Goal: Task Accomplishment & Management: Complete application form

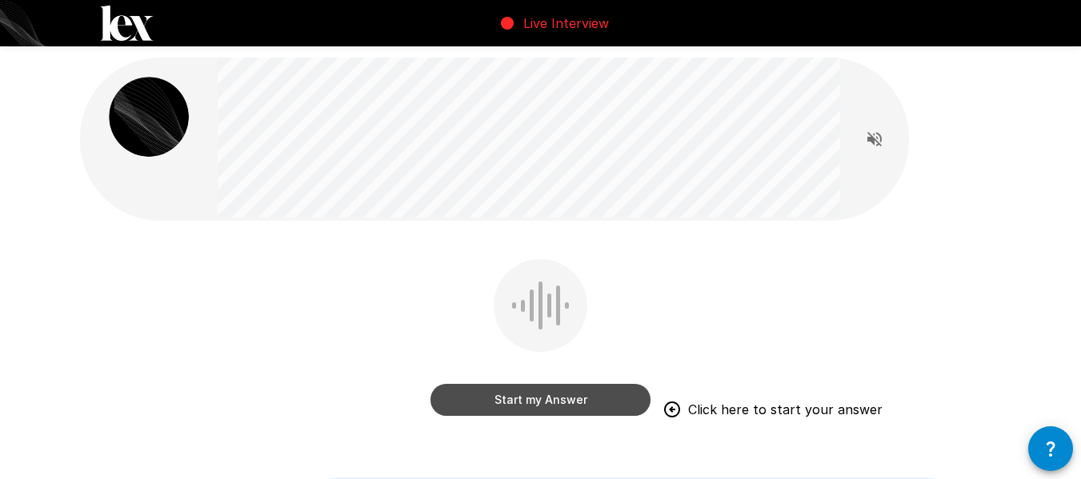
click at [530, 385] on button "Start my Answer" at bounding box center [541, 400] width 220 height 32
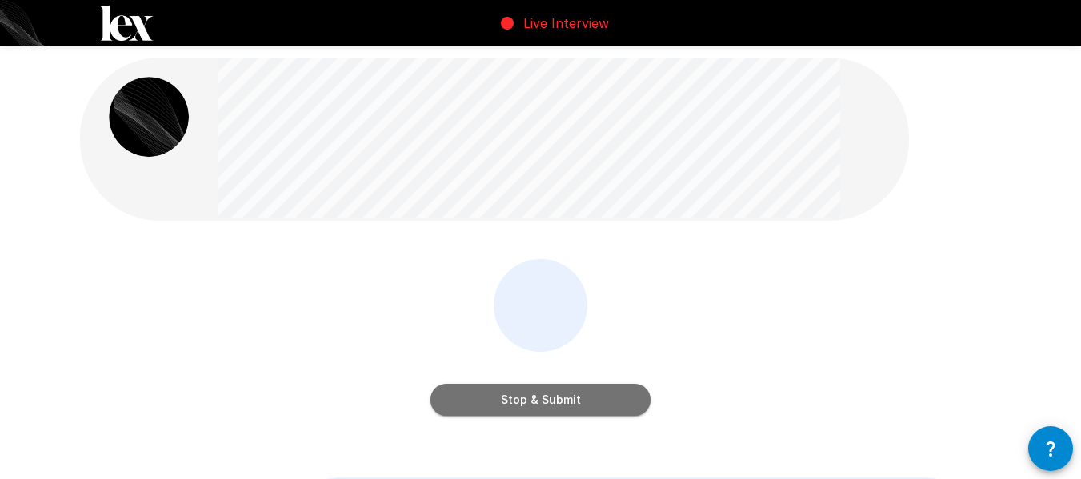
click at [530, 385] on button "Stop & Submit" at bounding box center [541, 400] width 220 height 32
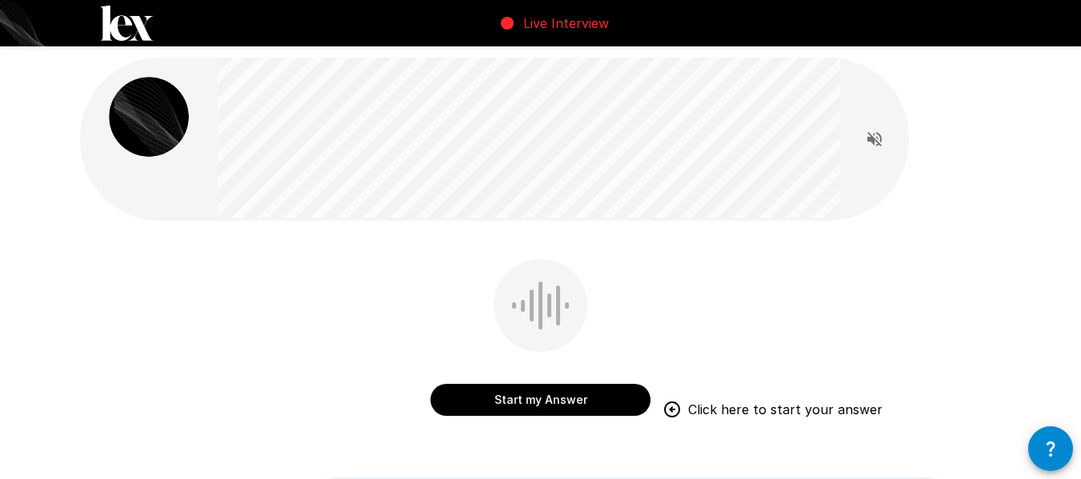
click at [530, 385] on button "Start my Answer" at bounding box center [541, 400] width 220 height 32
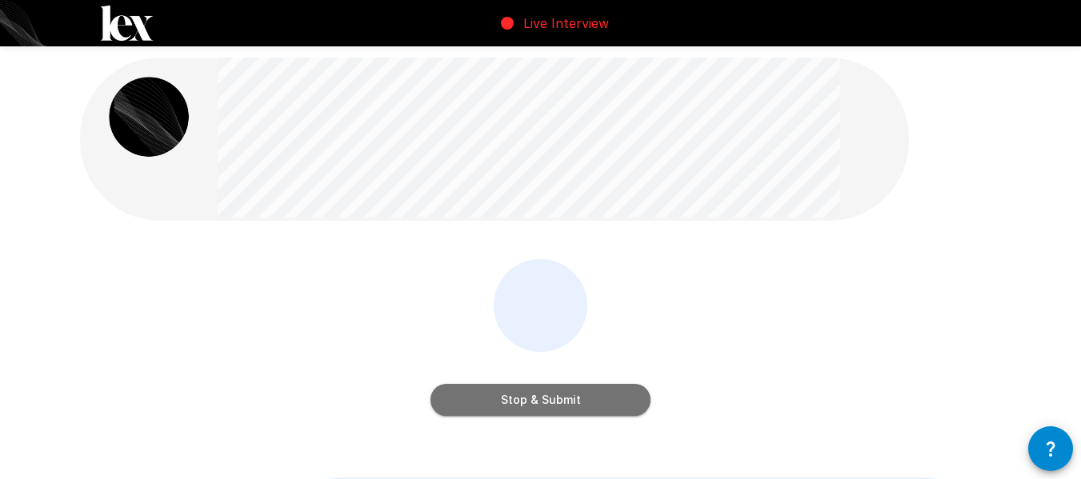
click at [530, 385] on button "Stop & Submit" at bounding box center [541, 400] width 220 height 32
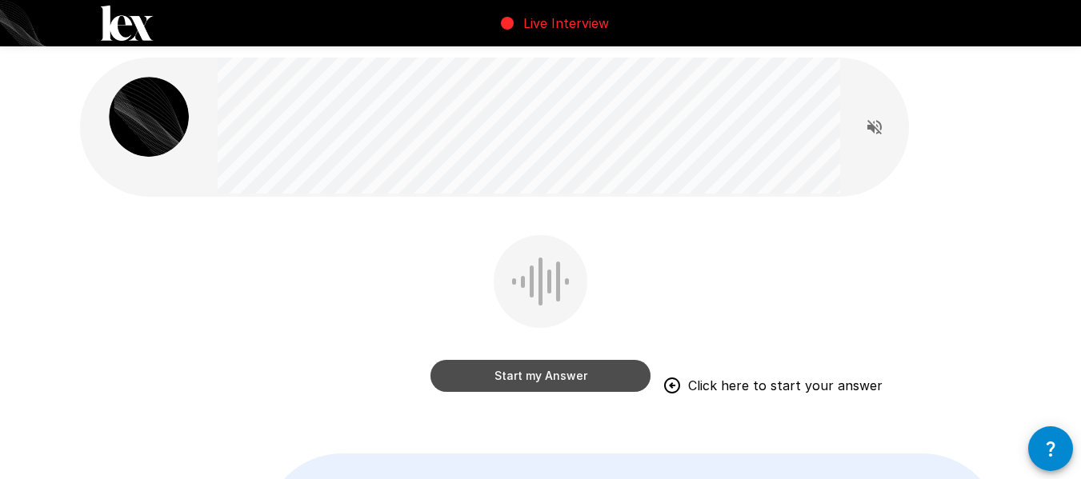
click at [571, 381] on button "Start my Answer" at bounding box center [541, 376] width 220 height 32
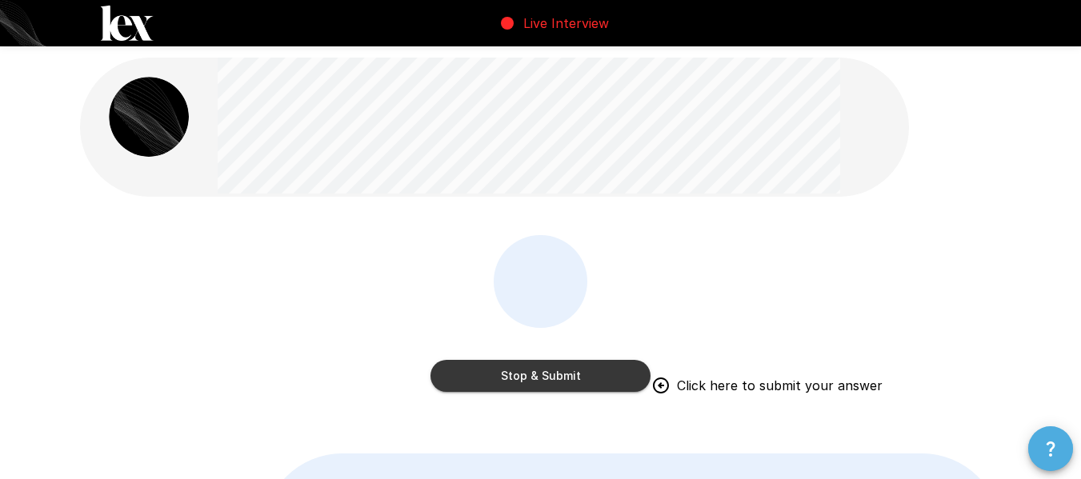
click at [1033, 446] on button "button" at bounding box center [1050, 449] width 45 height 45
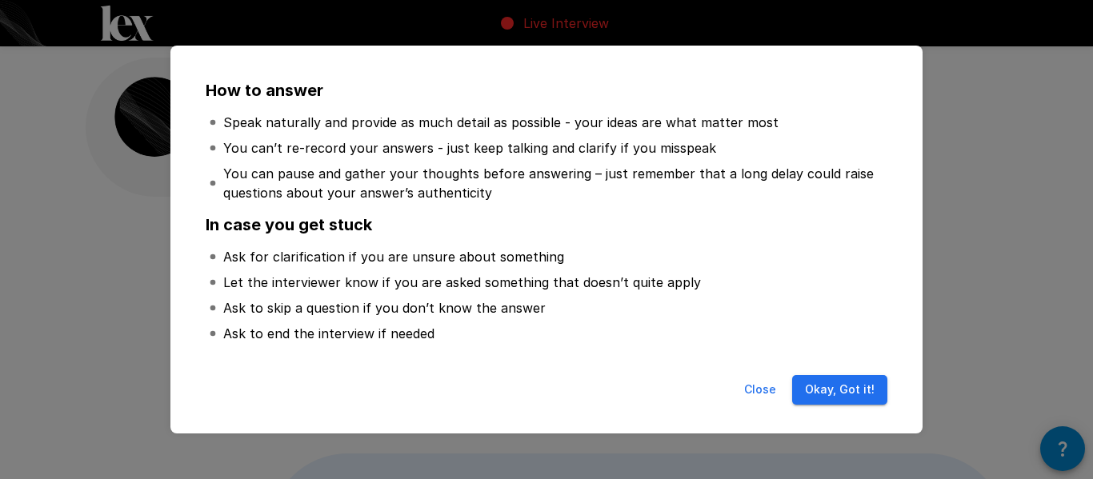
click at [952, 309] on div "How to answer Speak naturally and provide as much detail as possible - your ide…" at bounding box center [546, 239] width 1093 height 479
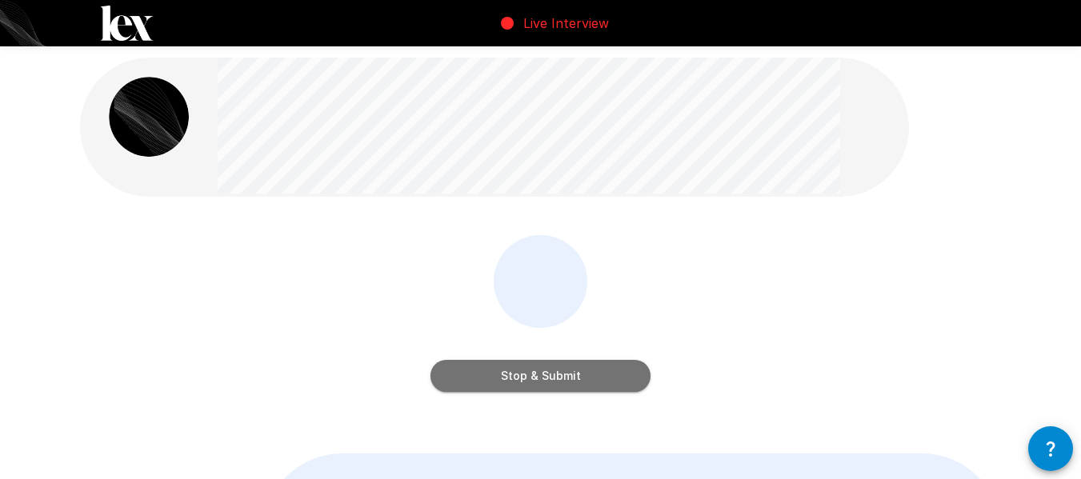
click at [553, 375] on button "Stop & Submit" at bounding box center [541, 376] width 220 height 32
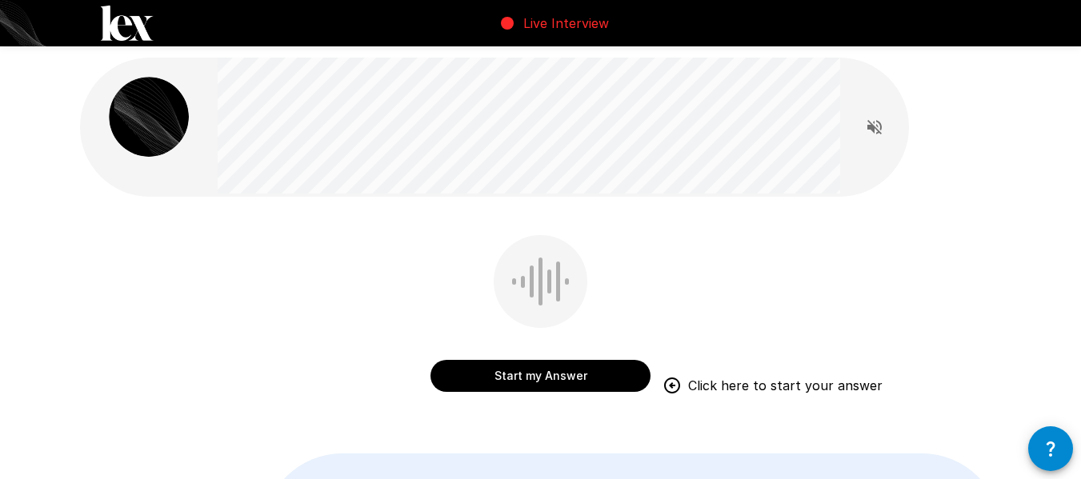
click at [557, 374] on button "Start my Answer" at bounding box center [541, 376] width 220 height 32
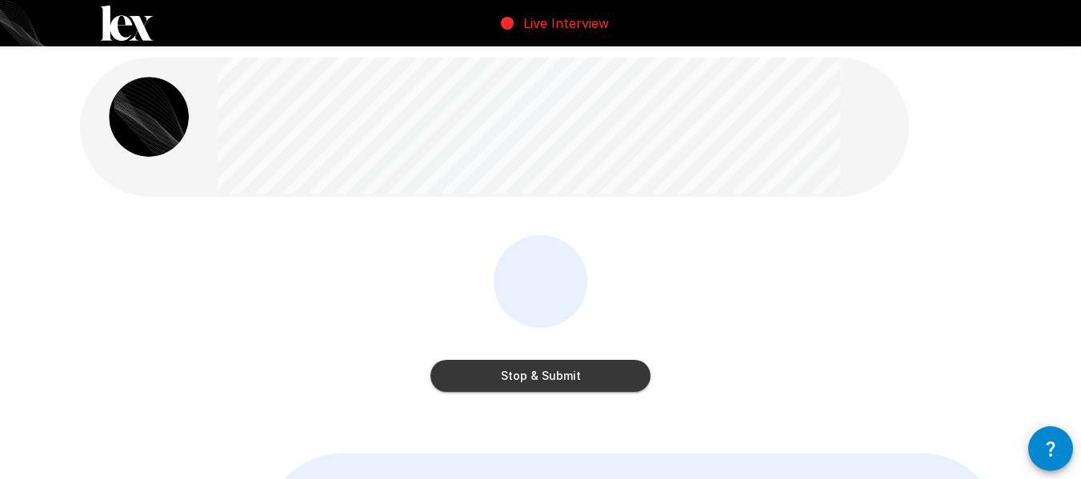
click at [557, 374] on button "Stop & Submit" at bounding box center [541, 376] width 220 height 32
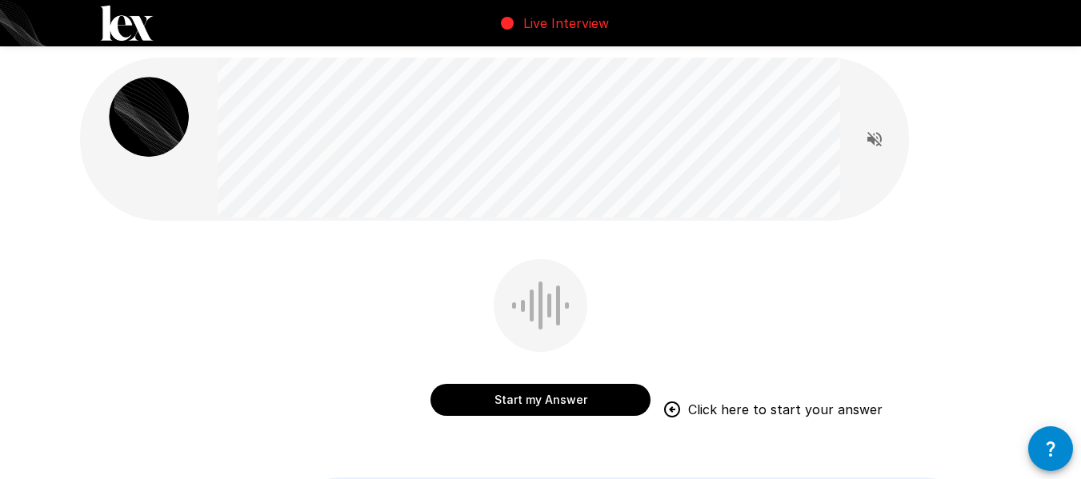
click at [575, 400] on button "Start my Answer" at bounding box center [541, 400] width 220 height 32
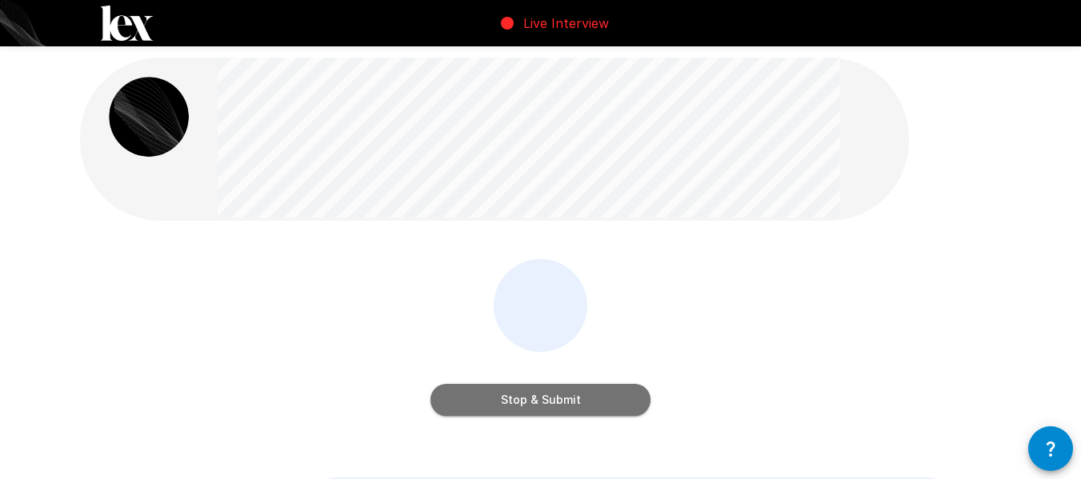
click at [543, 400] on button "Stop & Submit" at bounding box center [541, 400] width 220 height 32
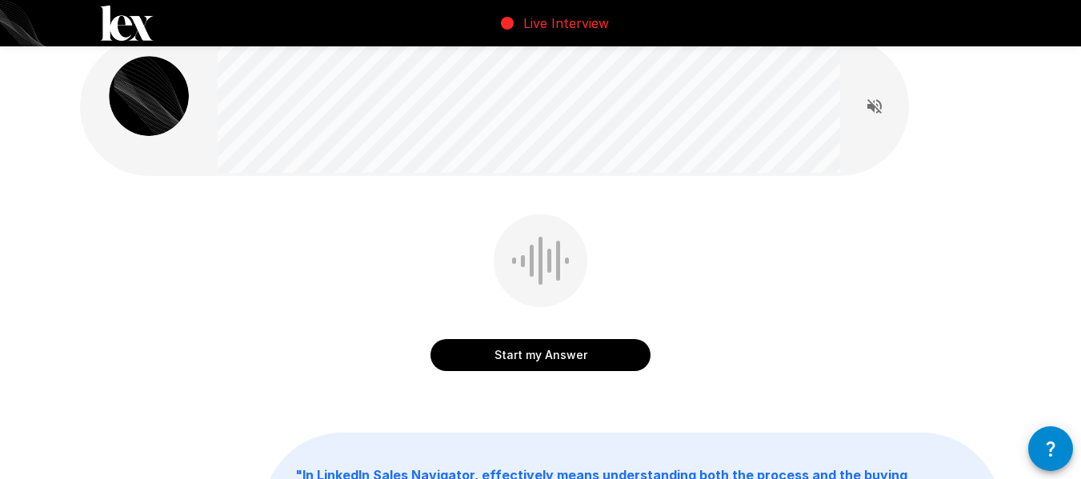
scroll to position [20, 0]
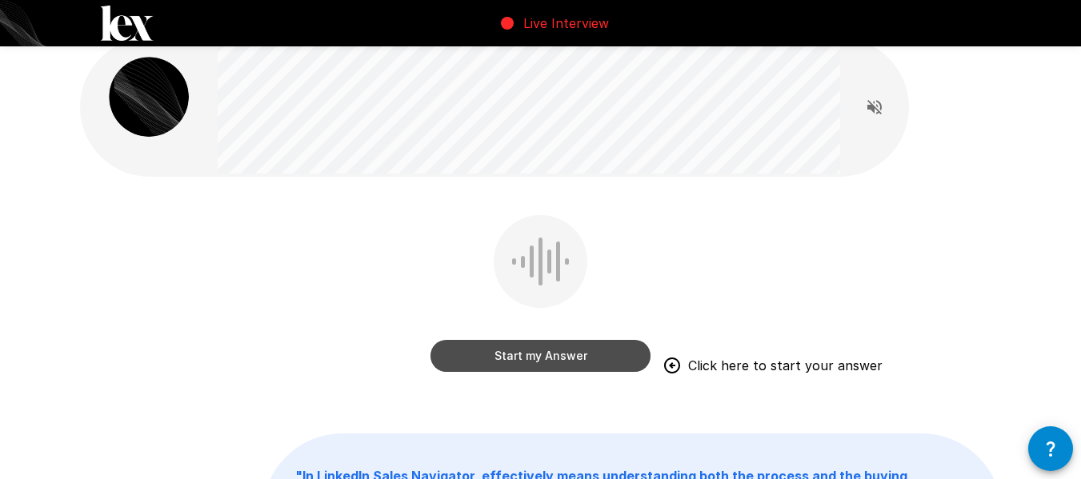
click at [543, 352] on button "Start my Answer" at bounding box center [541, 356] width 220 height 32
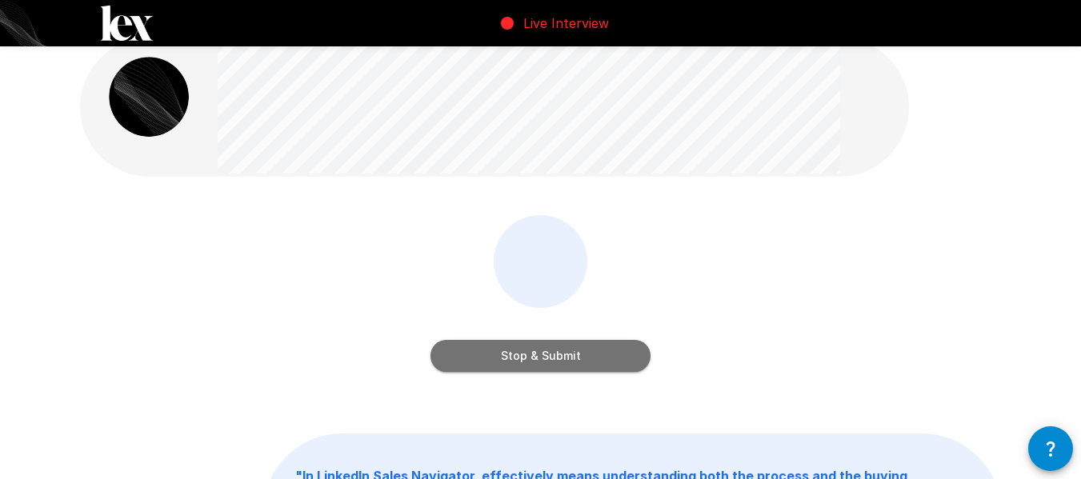
click at [543, 352] on button "Stop & Submit" at bounding box center [541, 356] width 220 height 32
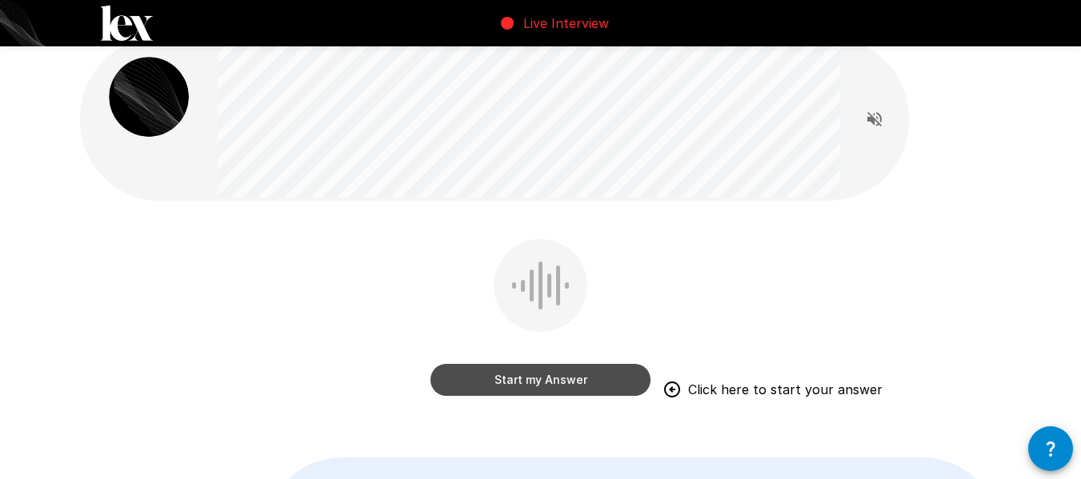
click at [527, 375] on button "Start my Answer" at bounding box center [541, 380] width 220 height 32
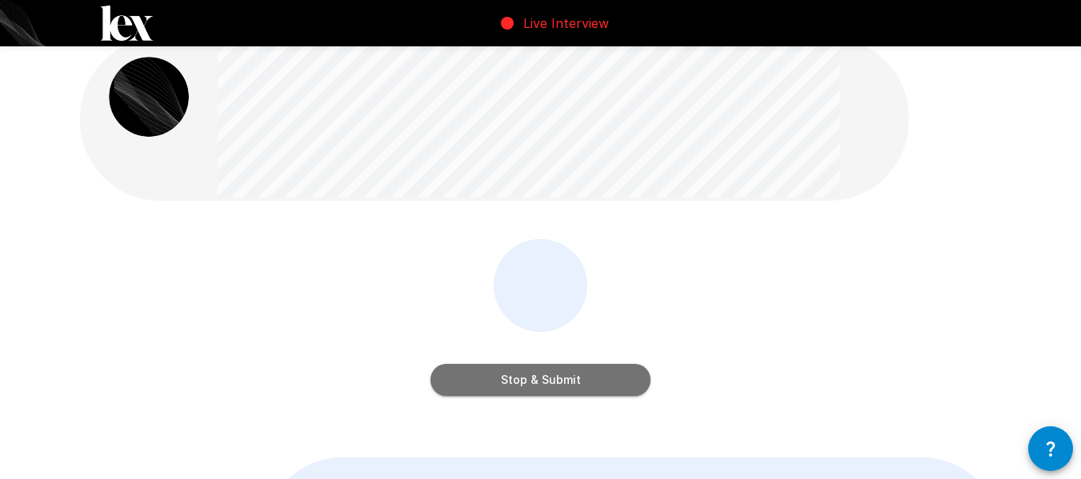
click at [527, 375] on button "Stop & Submit" at bounding box center [541, 380] width 220 height 32
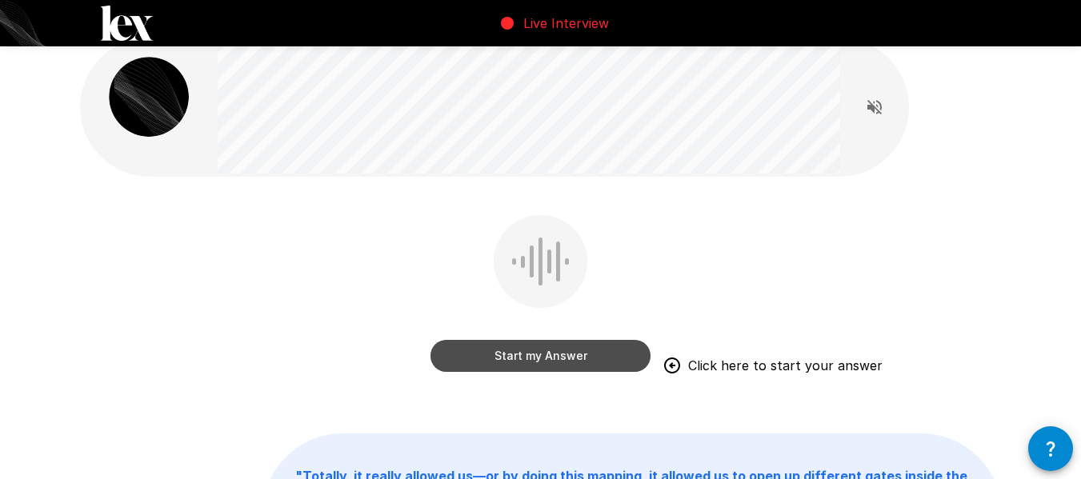
click at [531, 366] on button "Start my Answer" at bounding box center [541, 356] width 220 height 32
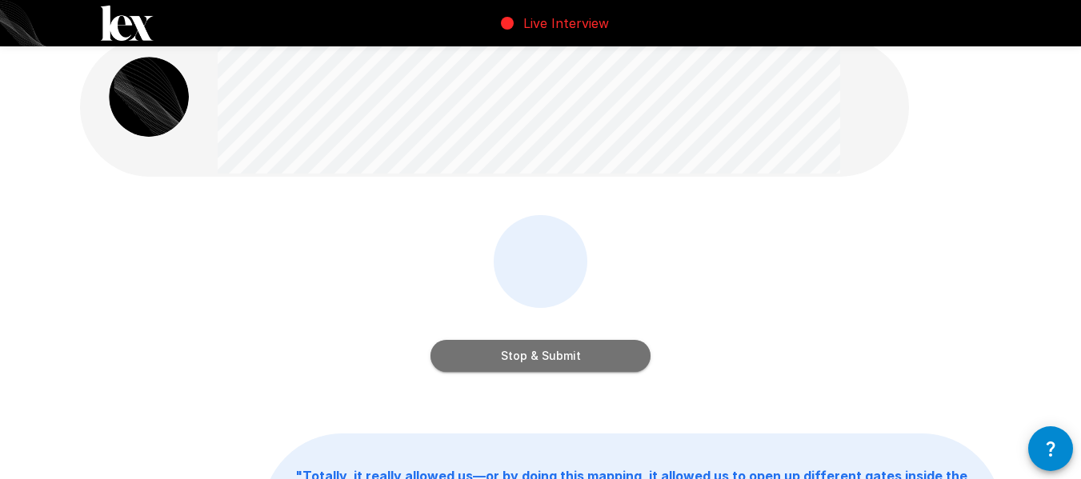
click at [531, 366] on button "Stop & Submit" at bounding box center [541, 356] width 220 height 32
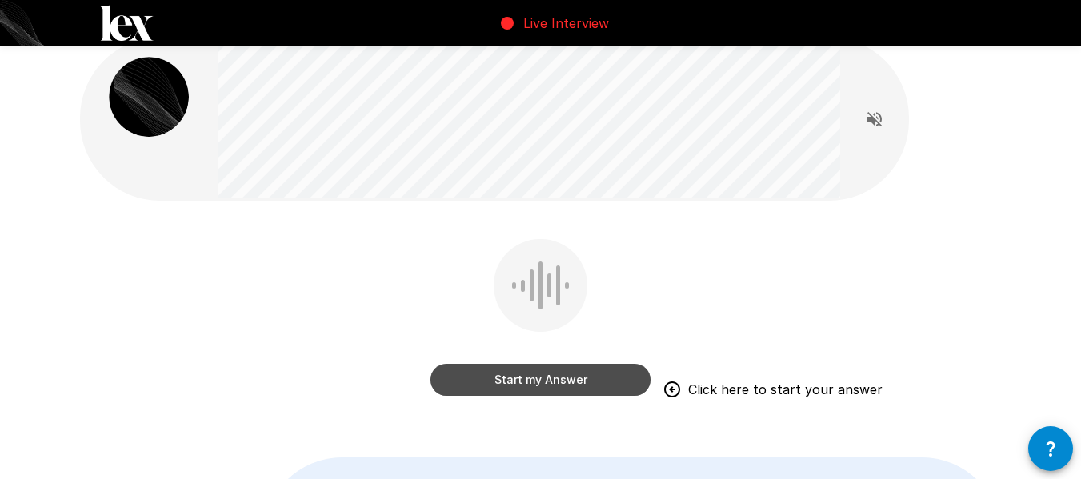
click at [531, 377] on button "Start my Answer" at bounding box center [541, 380] width 220 height 32
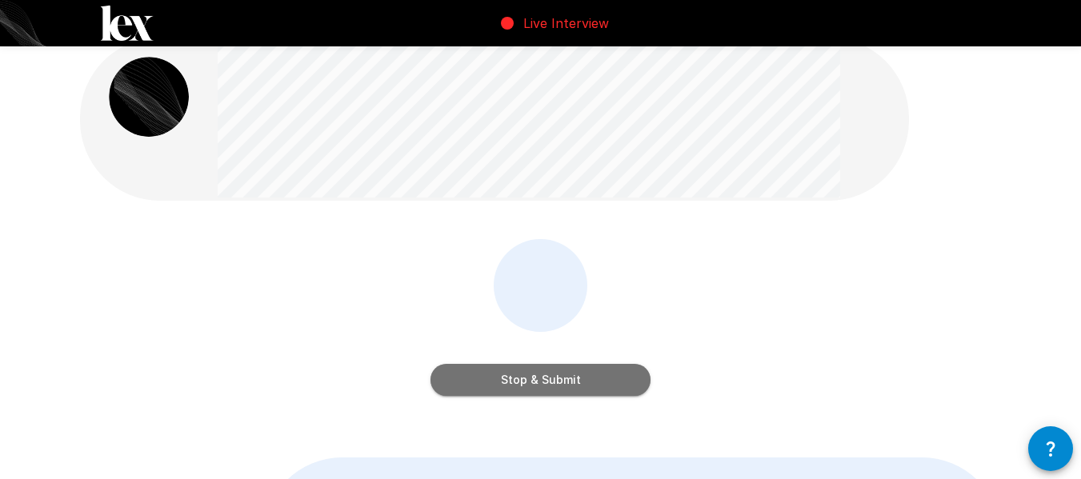
click at [531, 377] on button "Stop & Submit" at bounding box center [541, 380] width 220 height 32
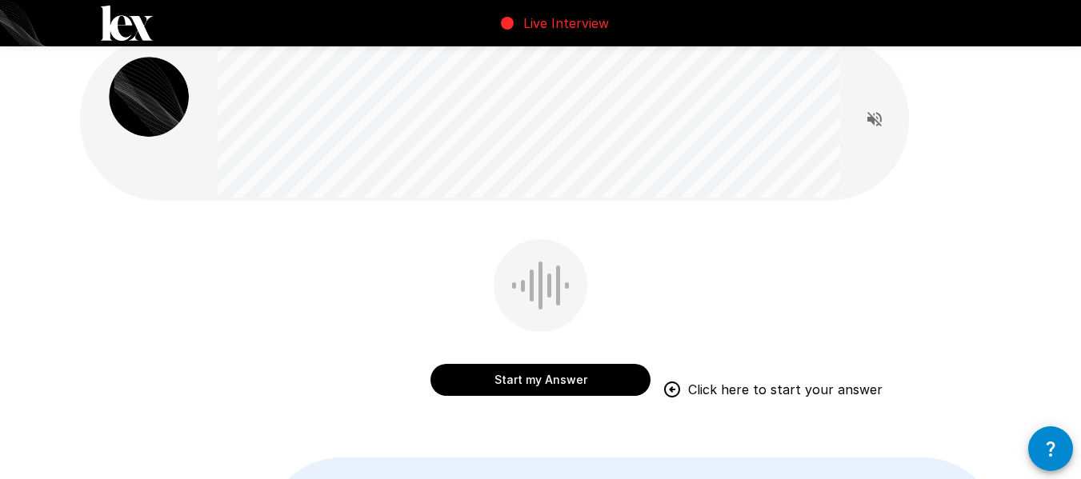
click at [531, 372] on button "Start my Answer" at bounding box center [541, 380] width 220 height 32
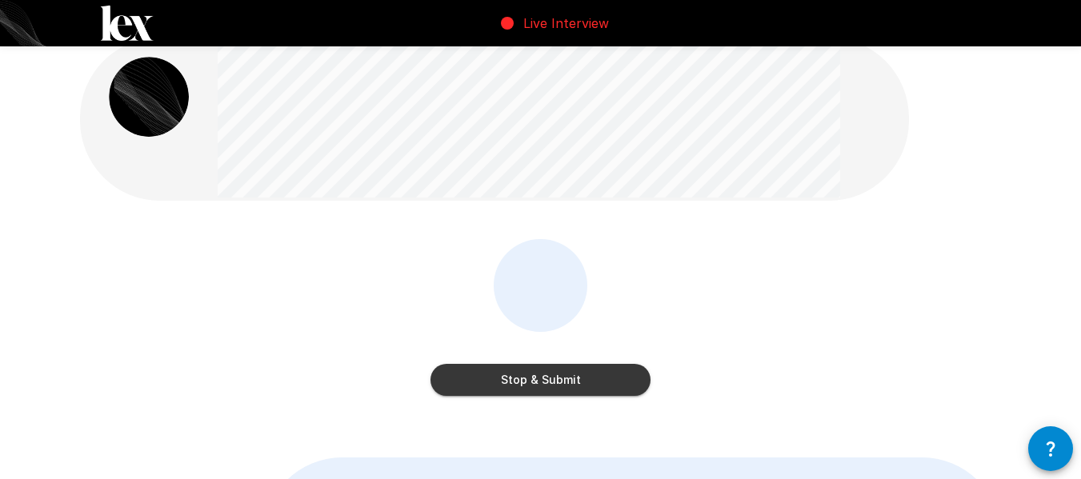
drag, startPoint x: 531, startPoint y: 372, endPoint x: 531, endPoint y: 351, distance: 21.6
click at [531, 351] on div "Stop & Submit" at bounding box center [541, 364] width 220 height 64
click at [545, 371] on button "Stop & Submit" at bounding box center [541, 380] width 220 height 32
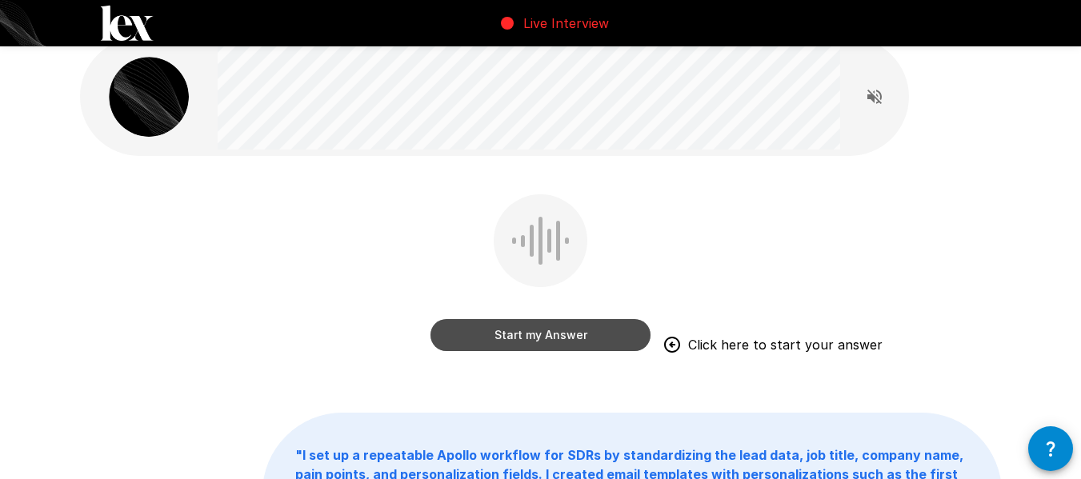
click at [620, 339] on button "Start my Answer" at bounding box center [541, 335] width 220 height 32
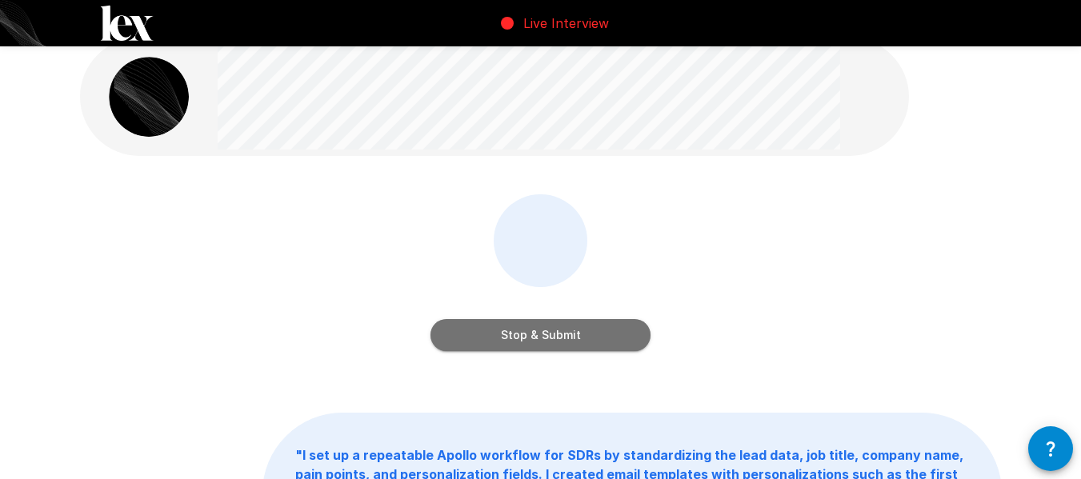
click at [620, 339] on button "Stop & Submit" at bounding box center [541, 335] width 220 height 32
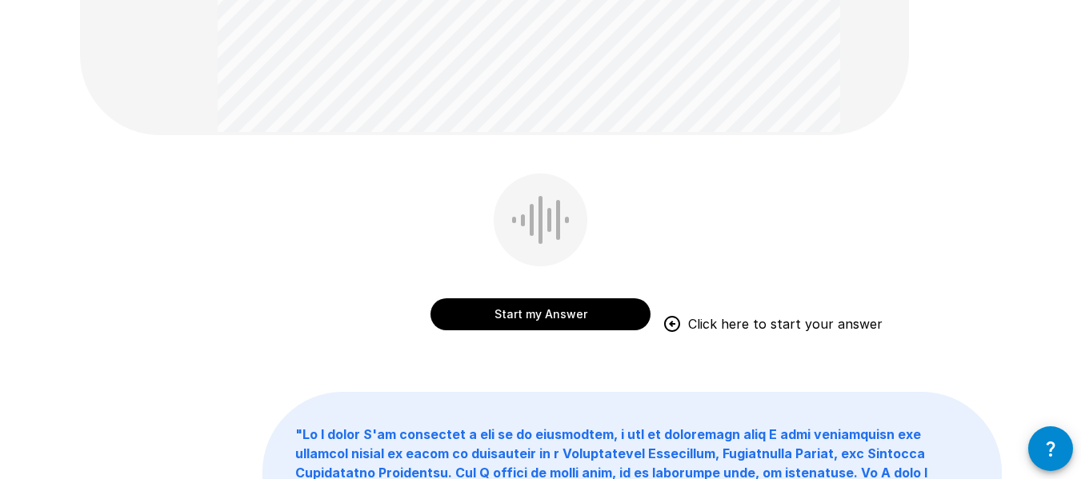
scroll to position [423, 0]
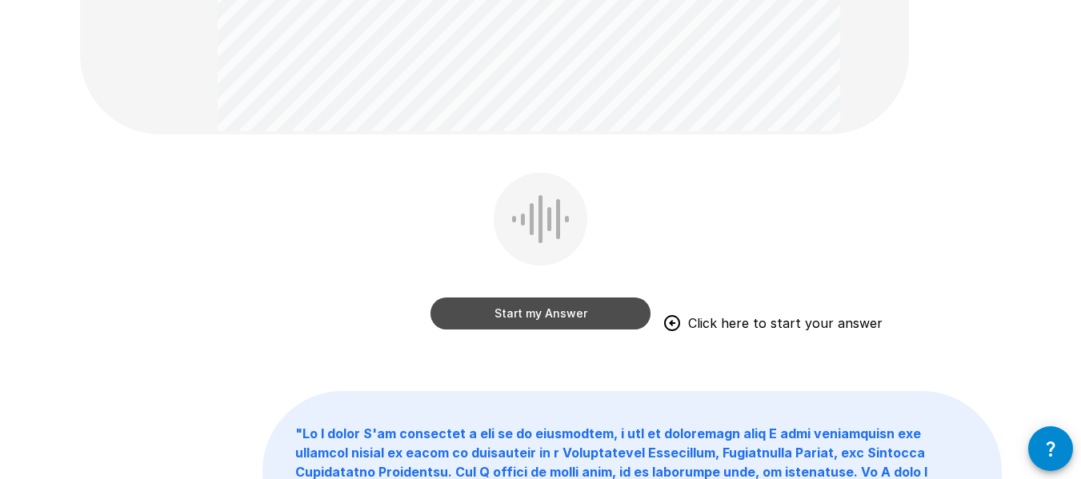
click at [563, 308] on button "Start my Answer" at bounding box center [541, 314] width 220 height 32
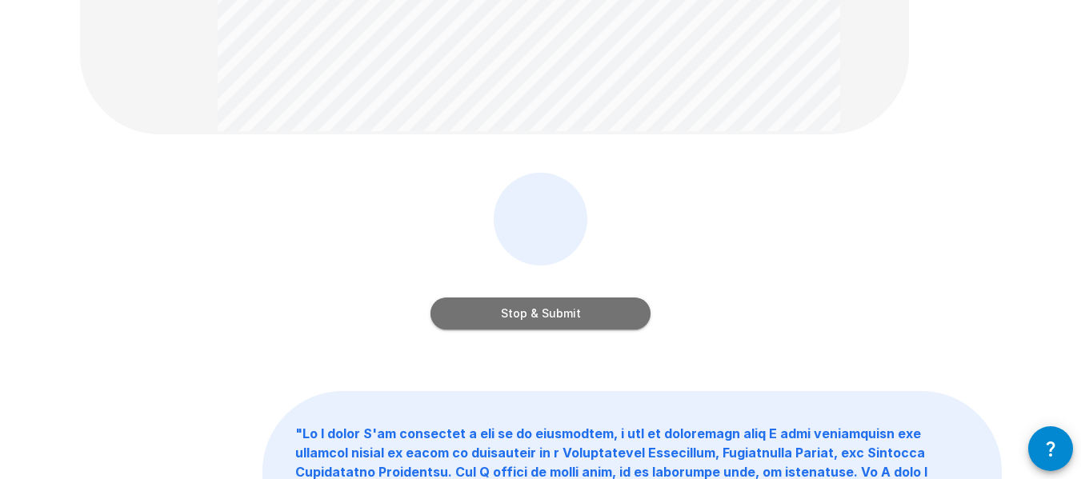
click at [563, 308] on button "Stop & Submit" at bounding box center [541, 314] width 220 height 32
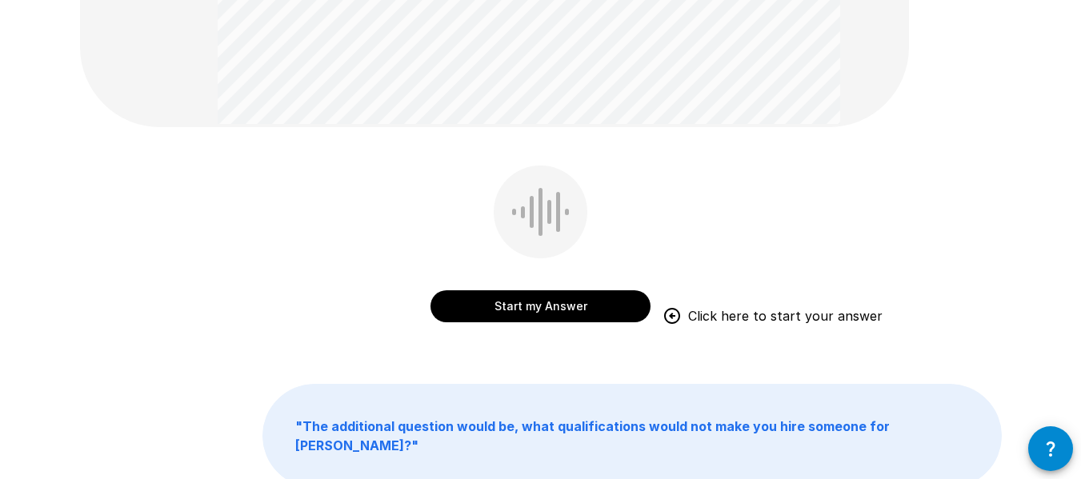
scroll to position [366, 0]
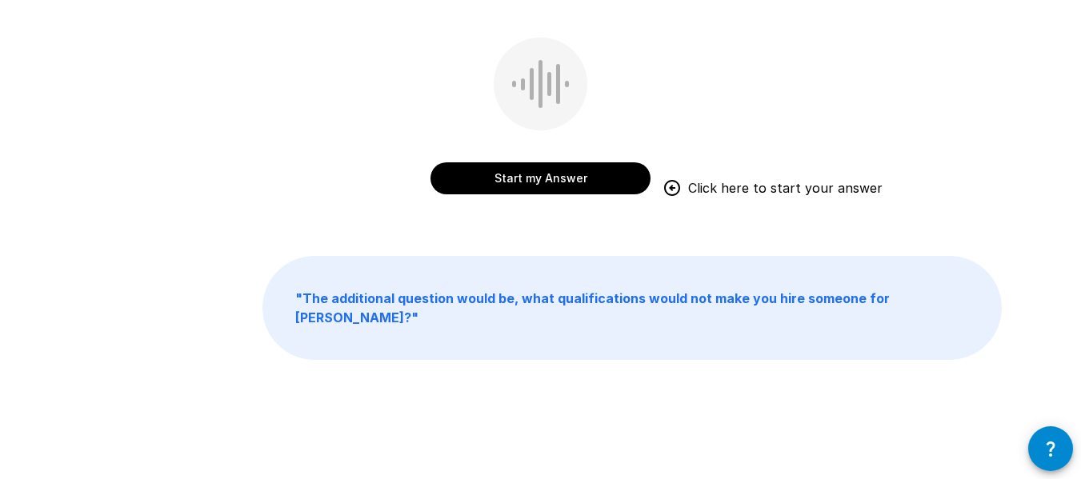
click at [605, 174] on button "Start my Answer" at bounding box center [541, 178] width 220 height 32
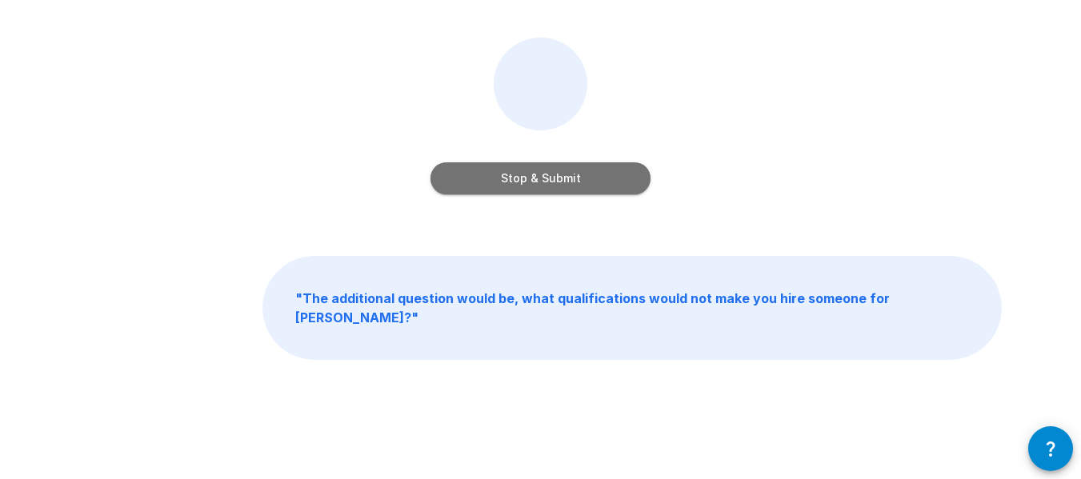
click at [605, 174] on button "Stop & Submit" at bounding box center [541, 178] width 220 height 32
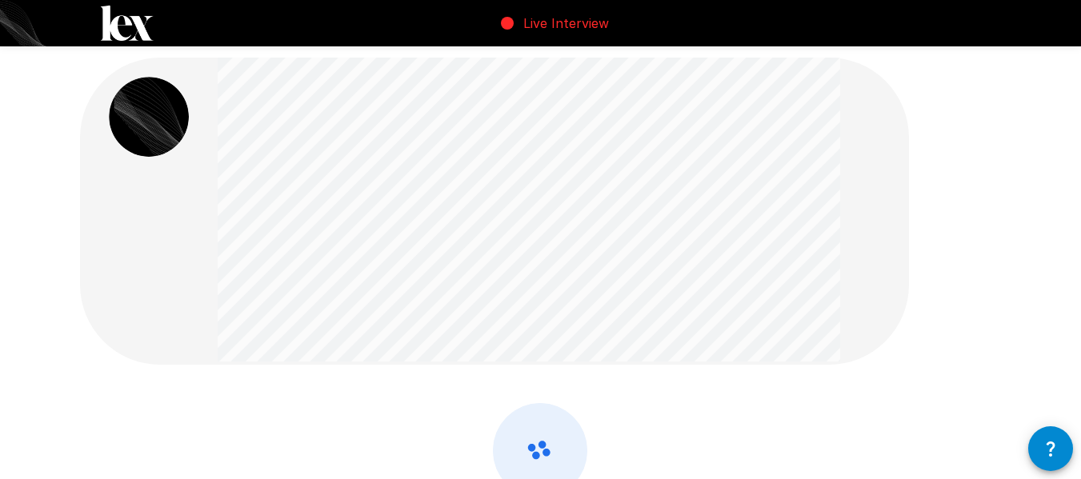
scroll to position [10, 0]
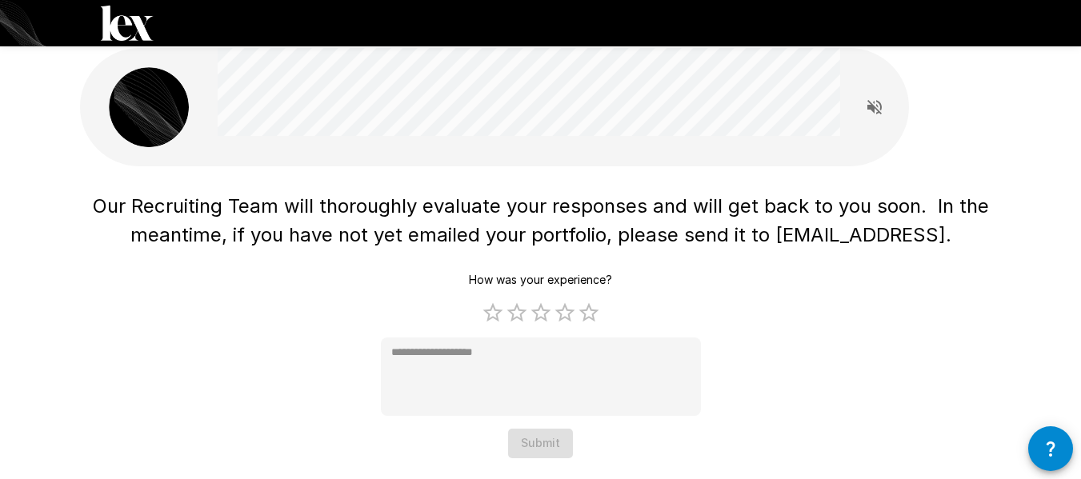
click at [672, 154] on div at bounding box center [529, 107] width 623 height 118
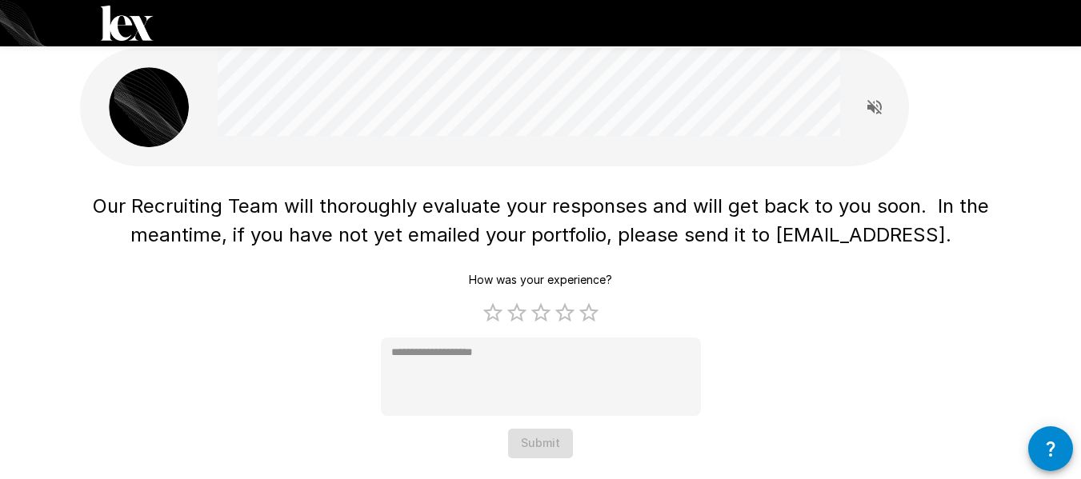
type textarea "*"
